Goal: Transaction & Acquisition: Purchase product/service

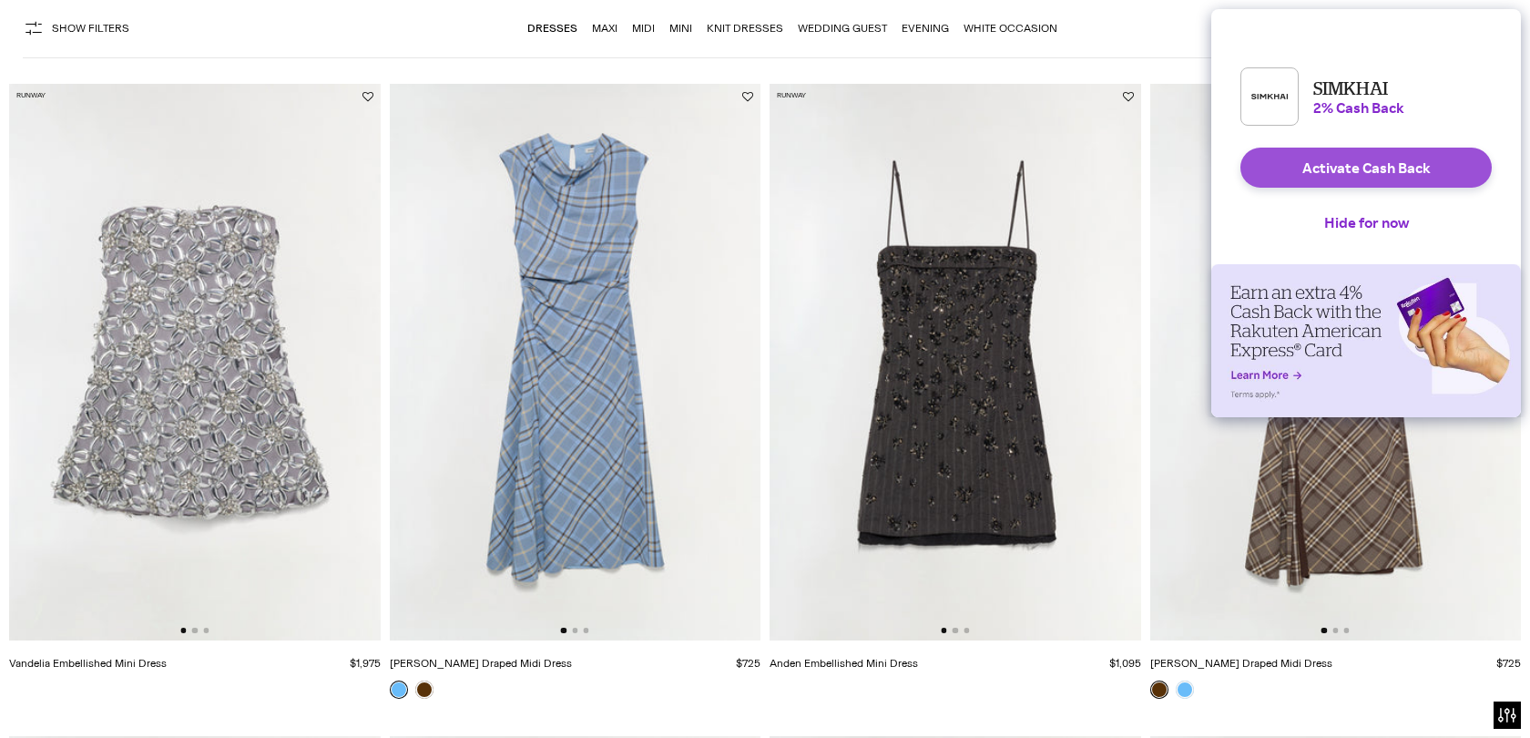
click at [1351, 183] on button "Activate Cash Back" at bounding box center [1365, 168] width 251 height 40
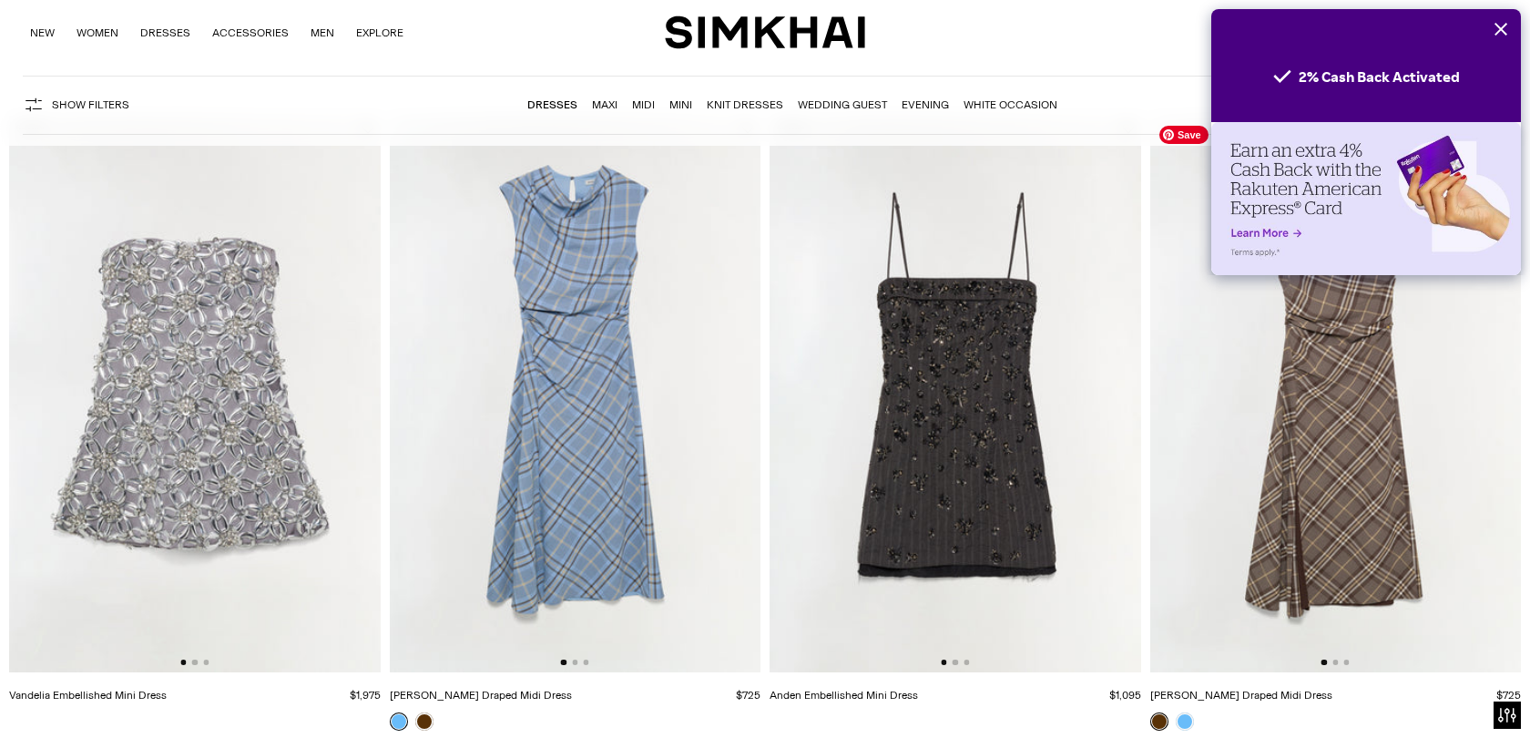
scroll to position [138, 0]
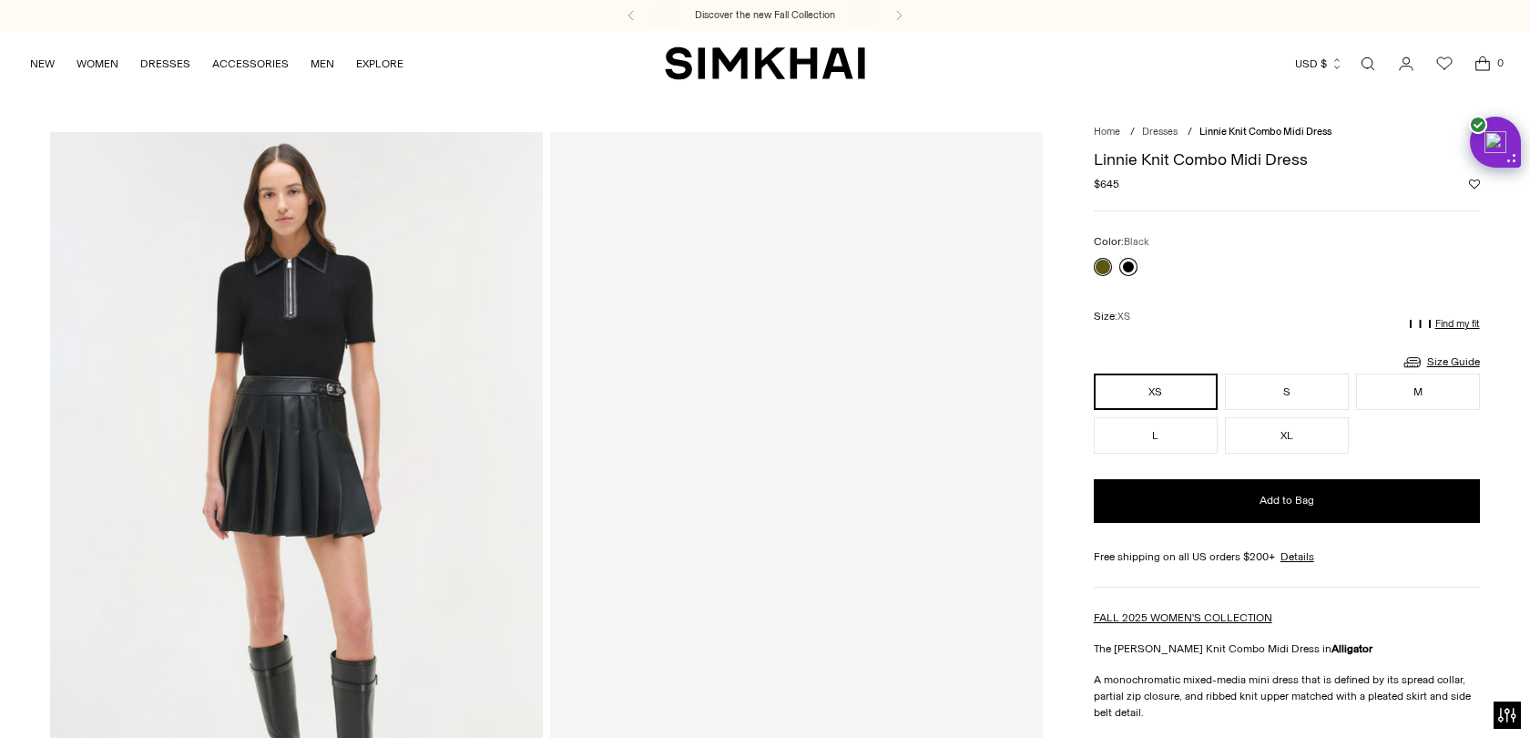
click at [1128, 267] on link at bounding box center [1128, 267] width 18 height 18
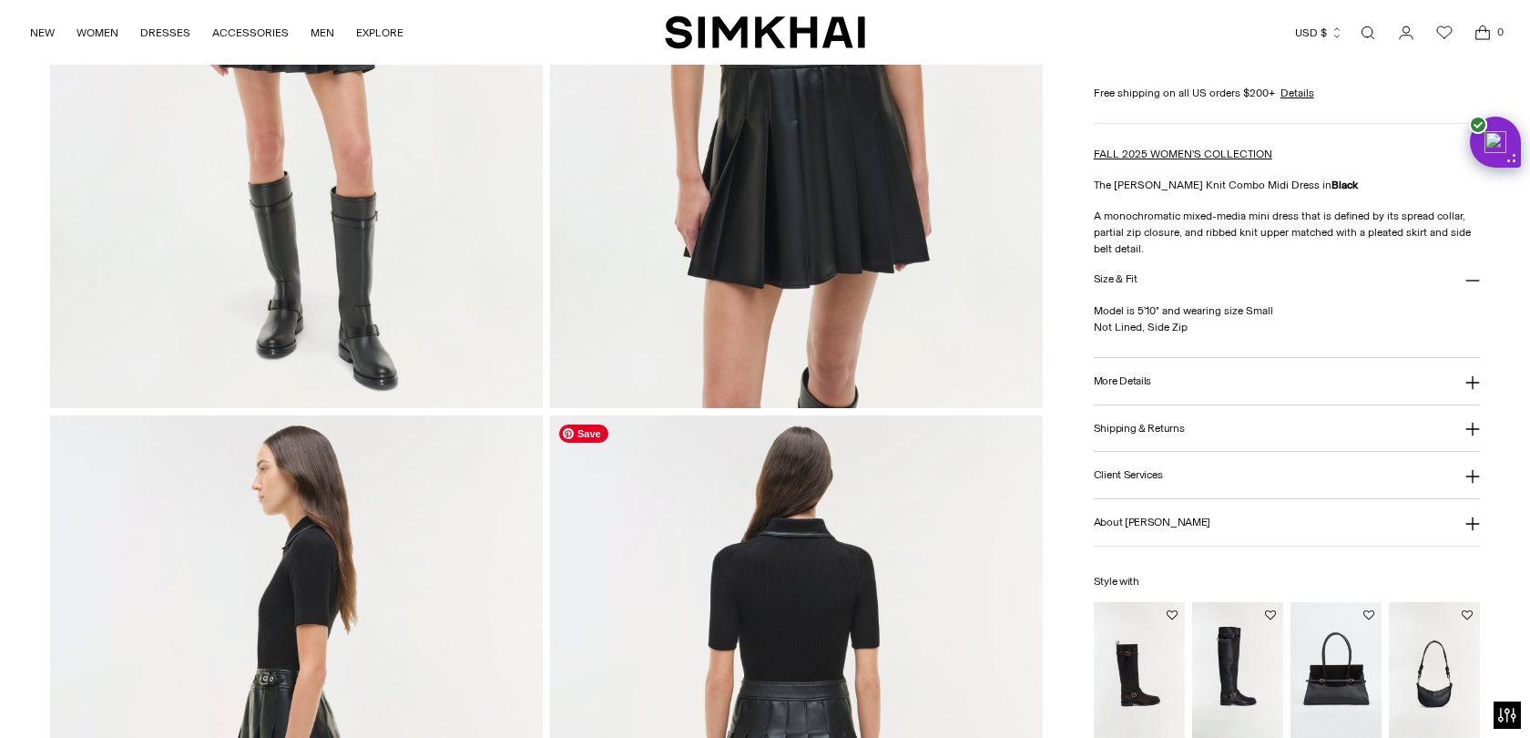
scroll to position [459, 0]
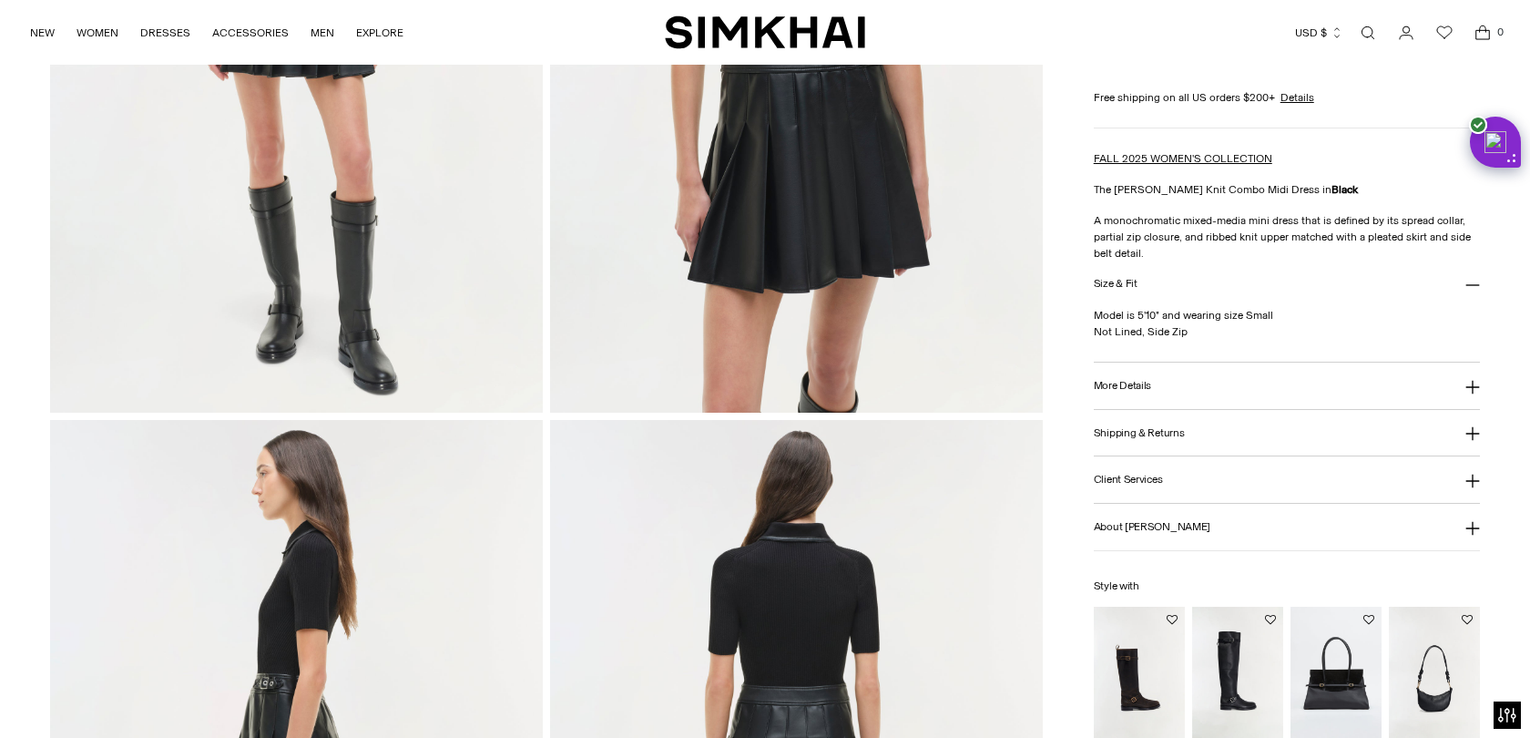
click at [1123, 378] on button "More Details" at bounding box center [1287, 385] width 386 height 46
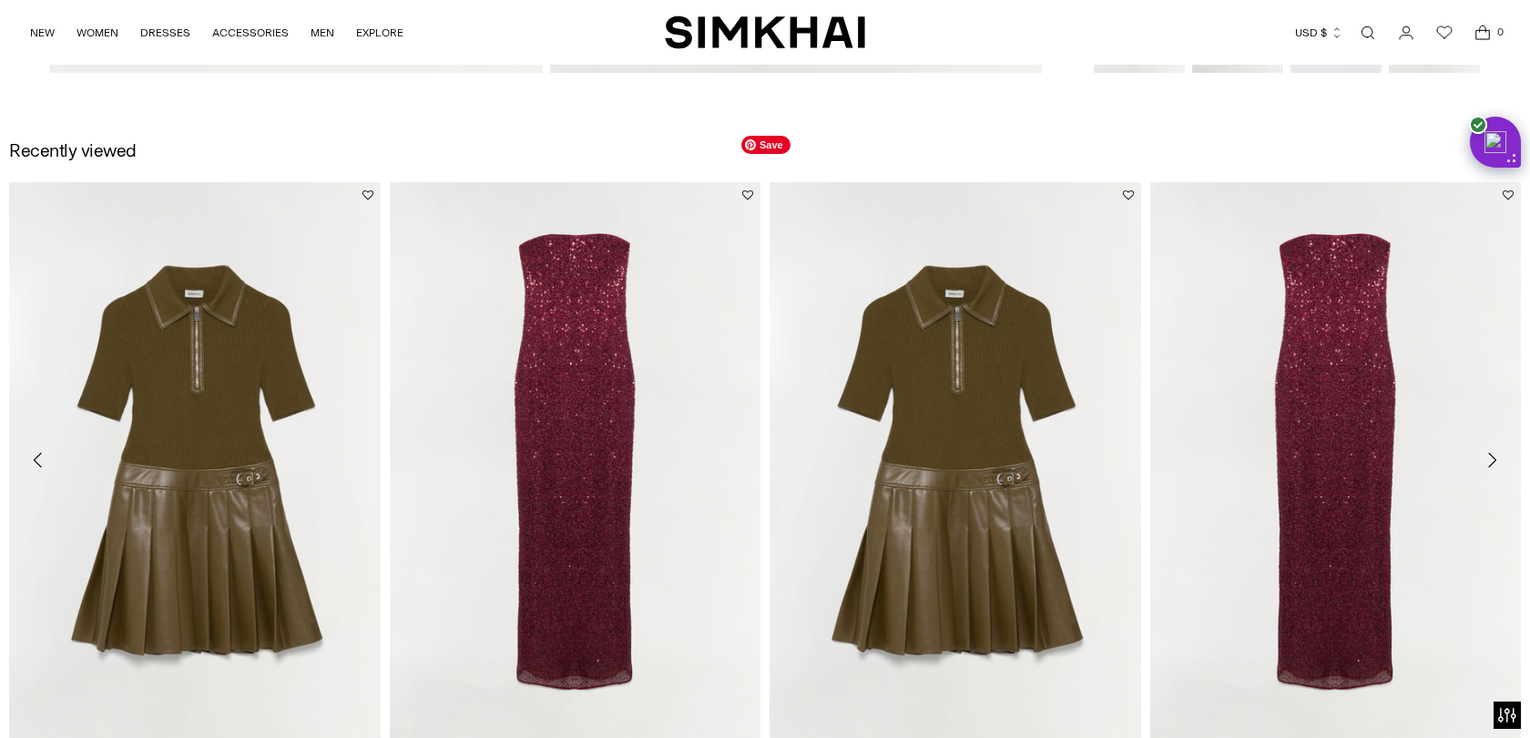
scroll to position [2423, 0]
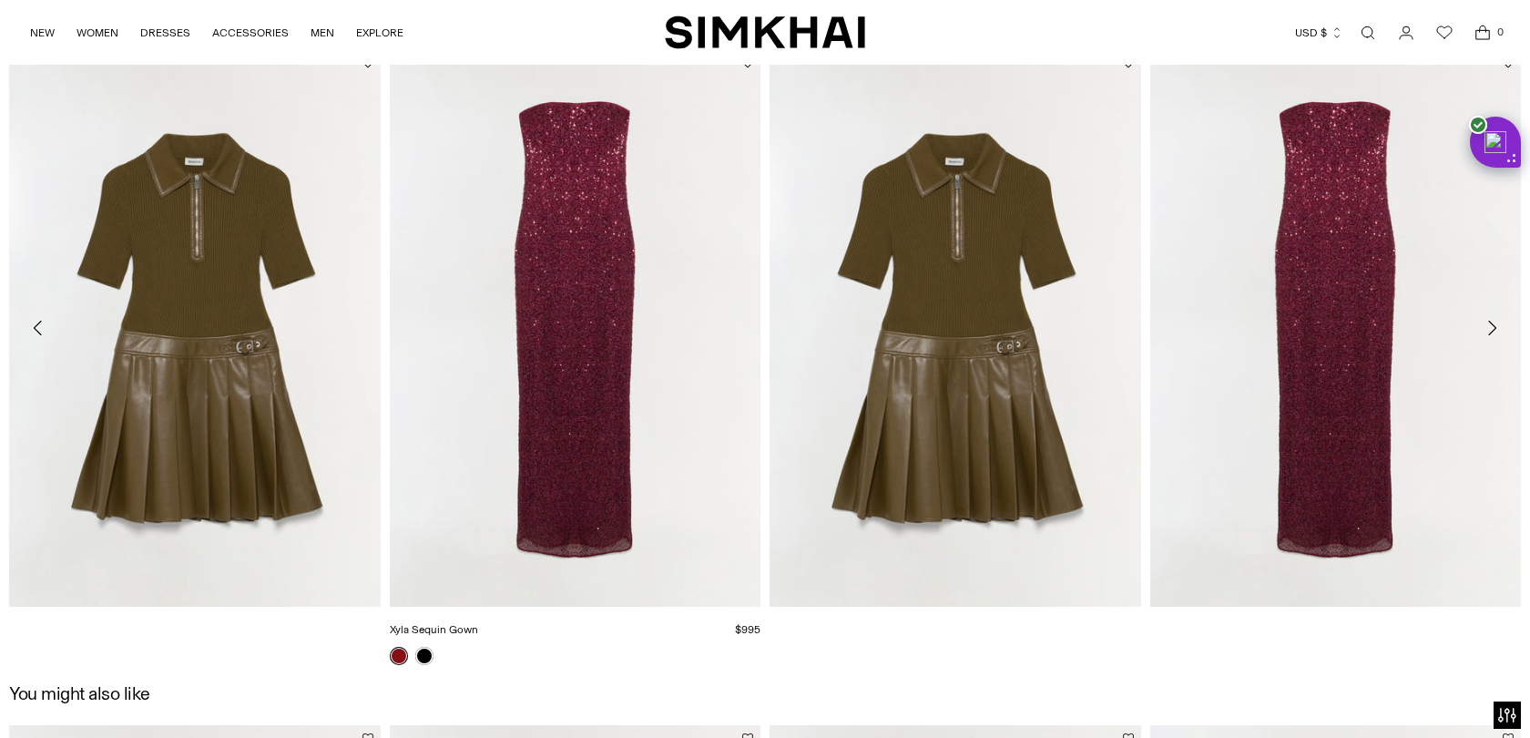
click at [478, 623] on link "Xyla Sequin Gown" at bounding box center [434, 629] width 88 height 13
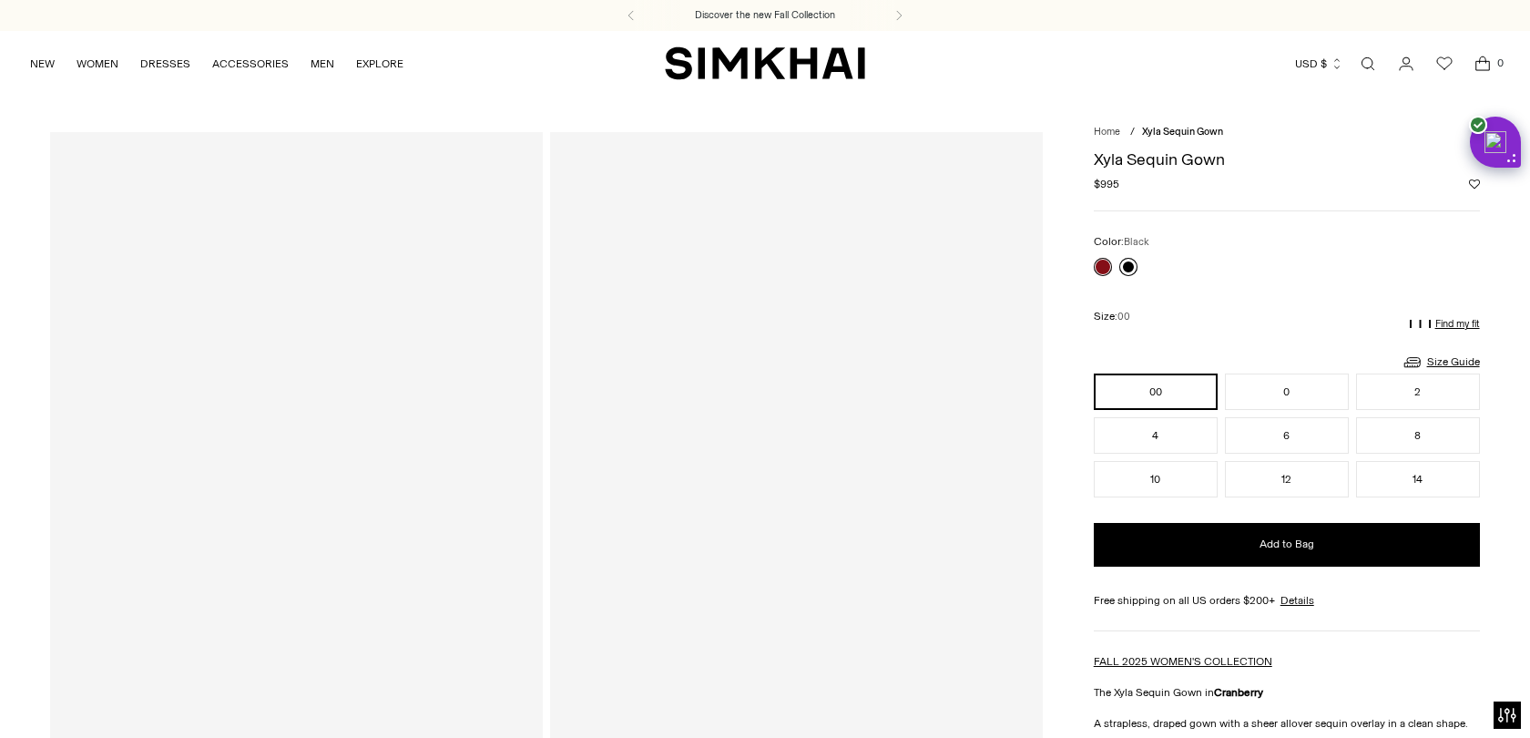
click at [1129, 265] on link at bounding box center [1128, 267] width 18 height 18
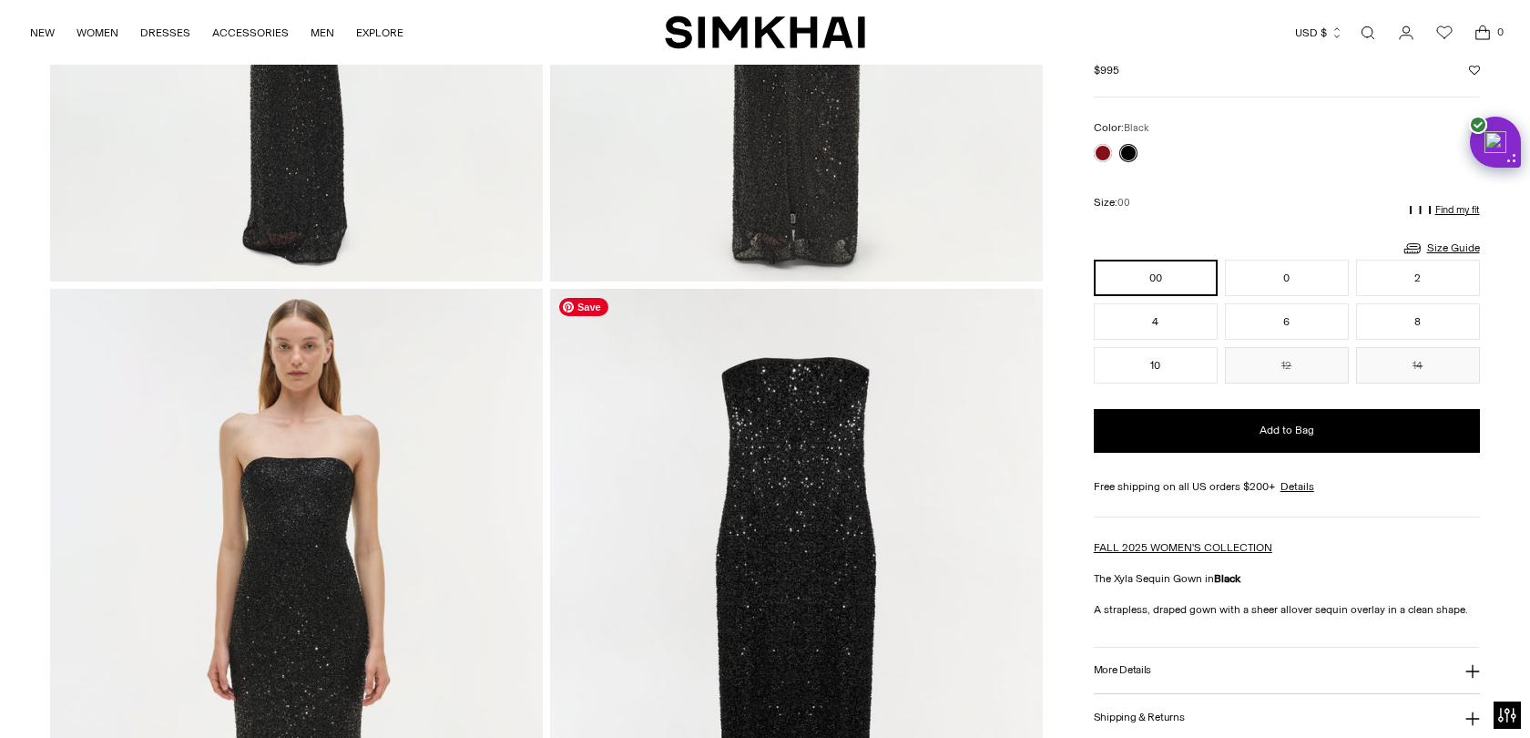
scroll to position [1227, 0]
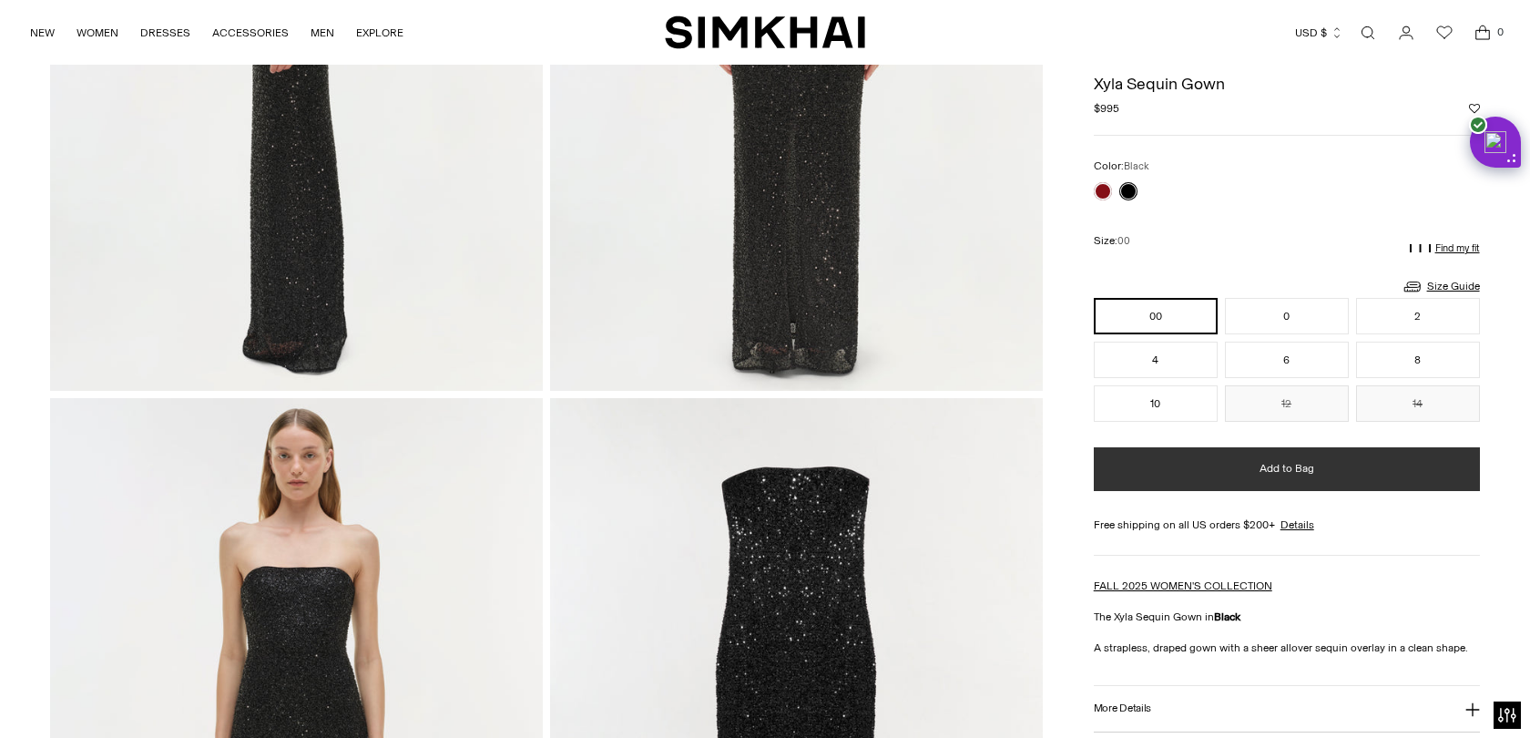
click at [1252, 477] on button "Add to Bag" at bounding box center [1287, 469] width 386 height 44
